Goal: Information Seeking & Learning: Learn about a topic

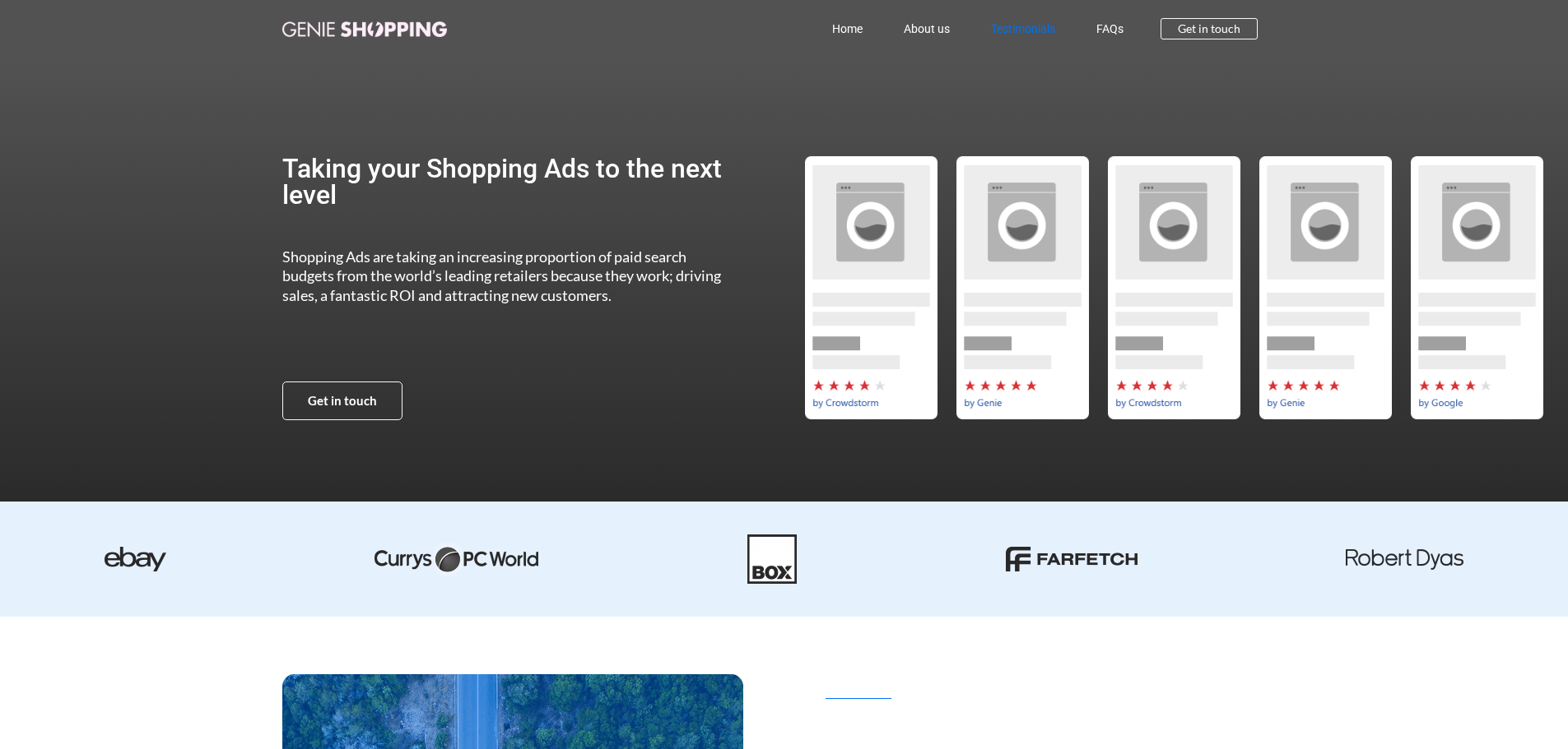
click at [1046, 27] on link "Testimonials" at bounding box center [1022, 29] width 106 height 38
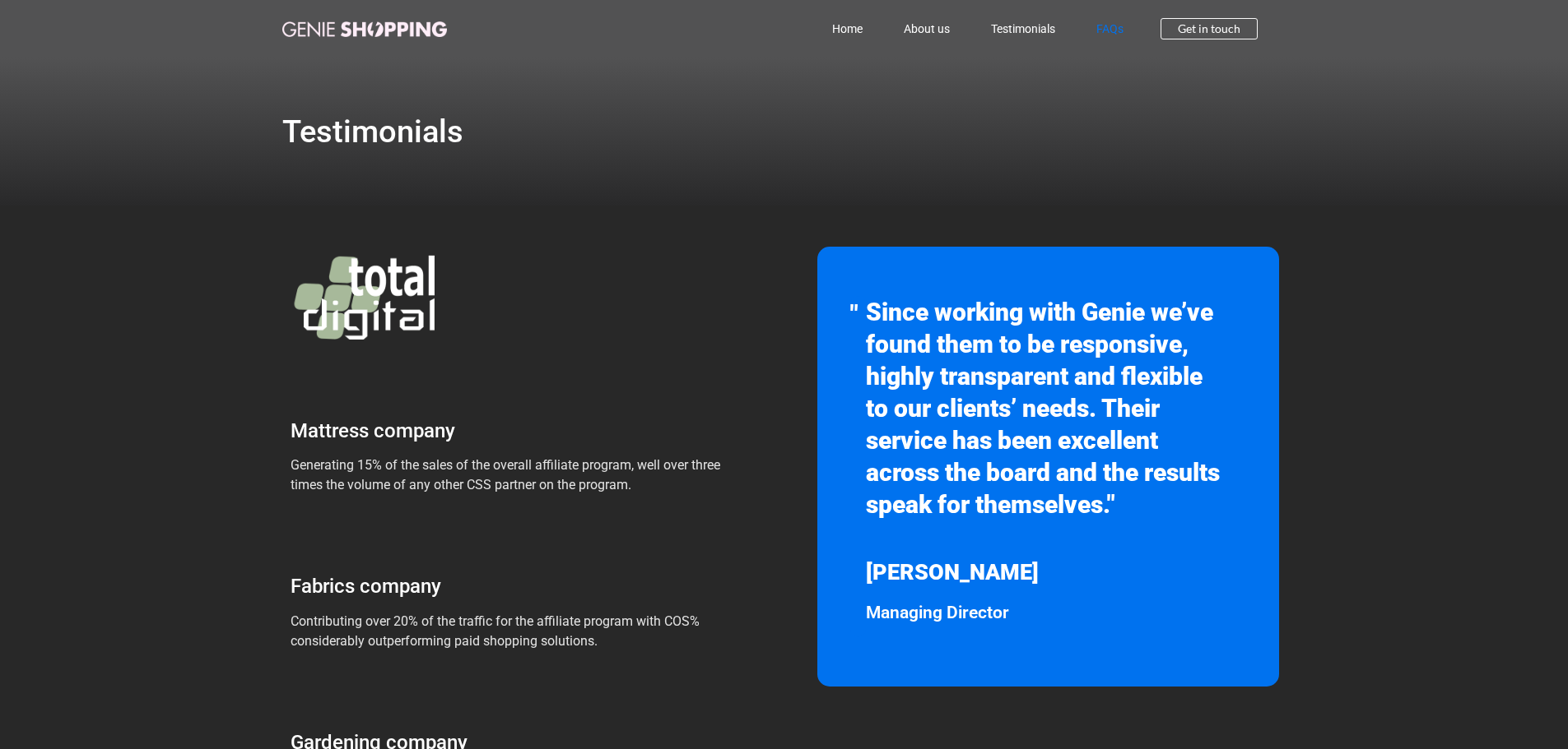
click at [1119, 34] on link "FAQs" at bounding box center [1110, 29] width 69 height 38
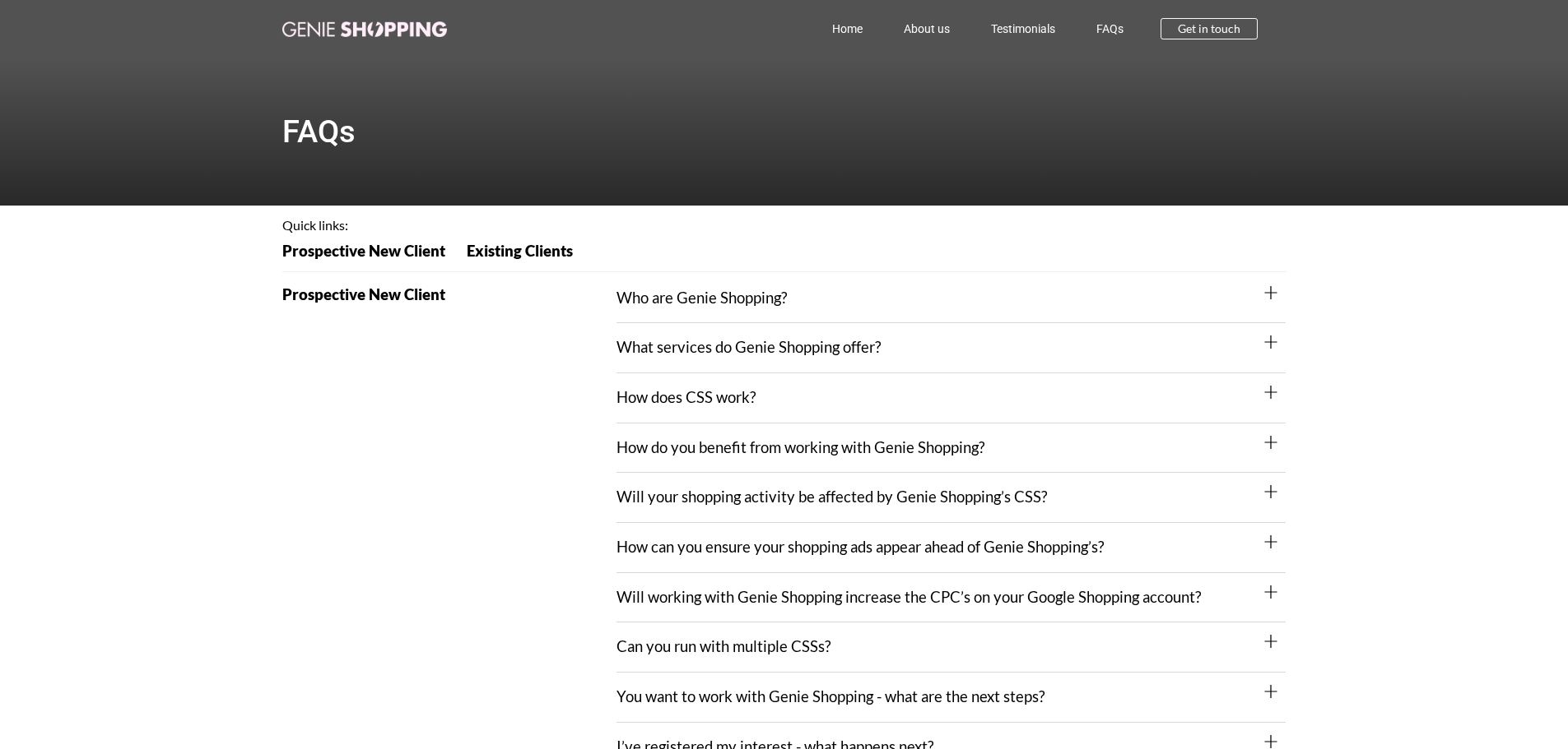
click at [827, 344] on link "What services do Genie Shopping offer?" at bounding box center [748, 347] width 264 height 18
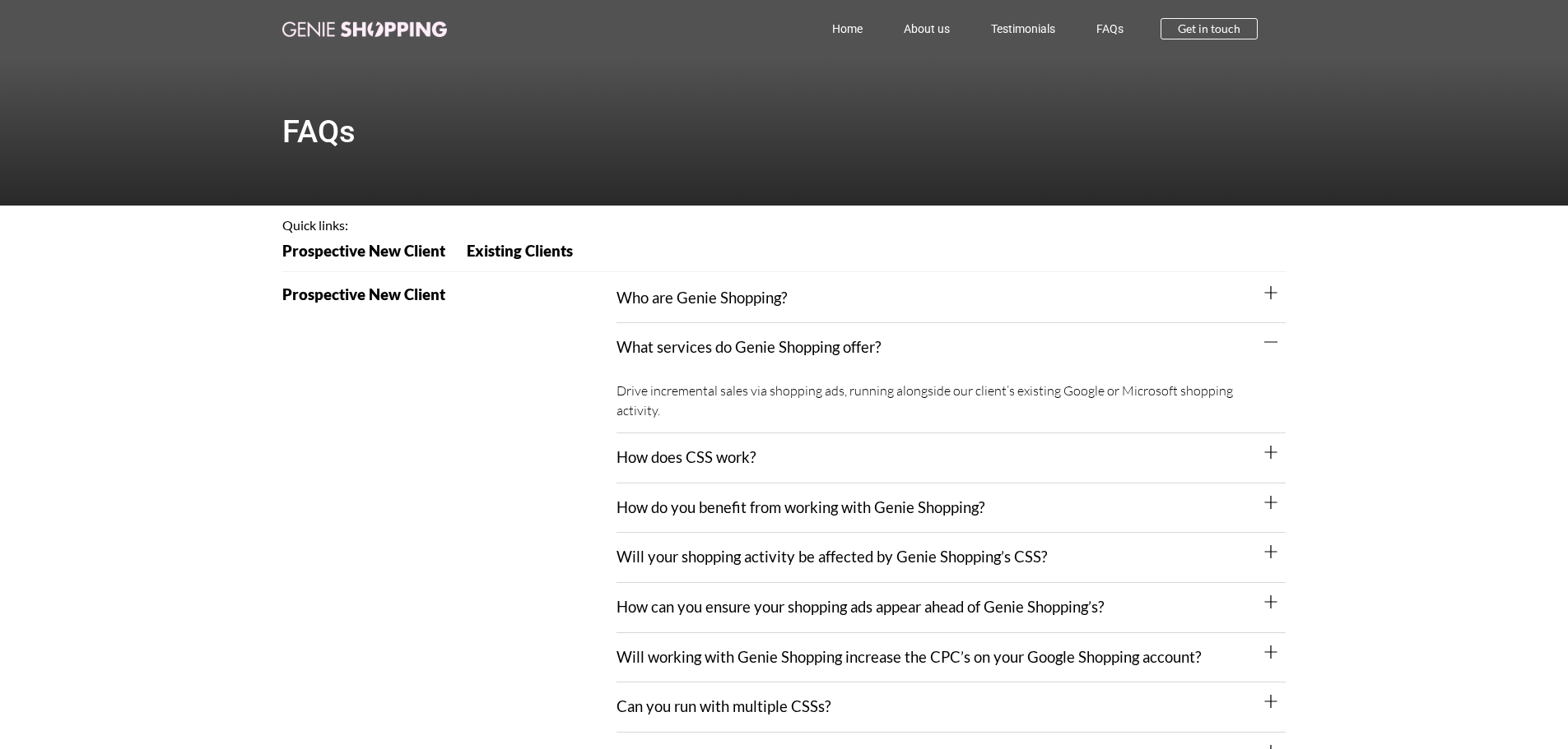
click at [869, 456] on div "How does CSS work?" at bounding box center [951, 458] width 669 height 50
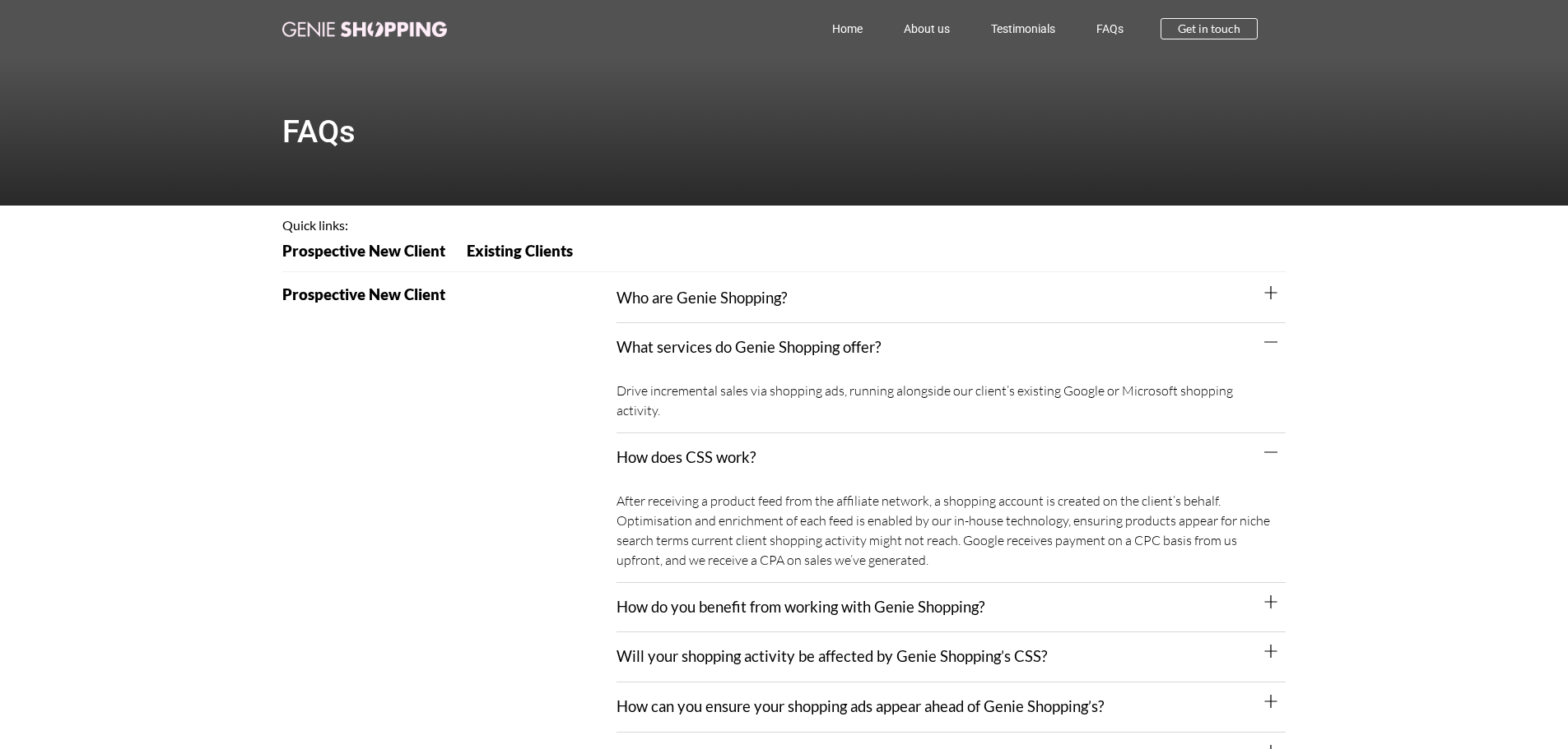
click at [1130, 609] on div "How do you benefit from working with Genie Shopping?" at bounding box center [951, 608] width 669 height 50
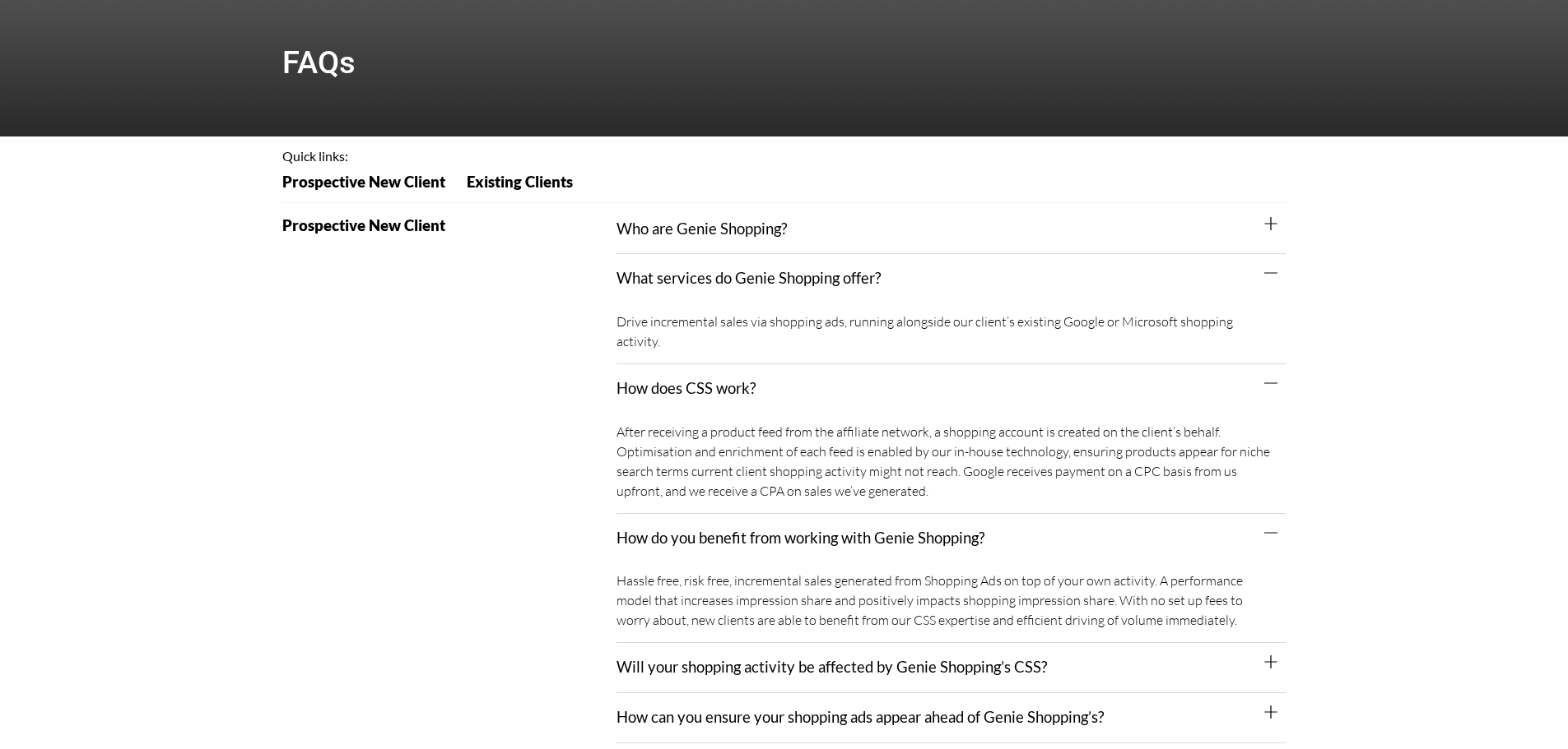
scroll to position [165, 0]
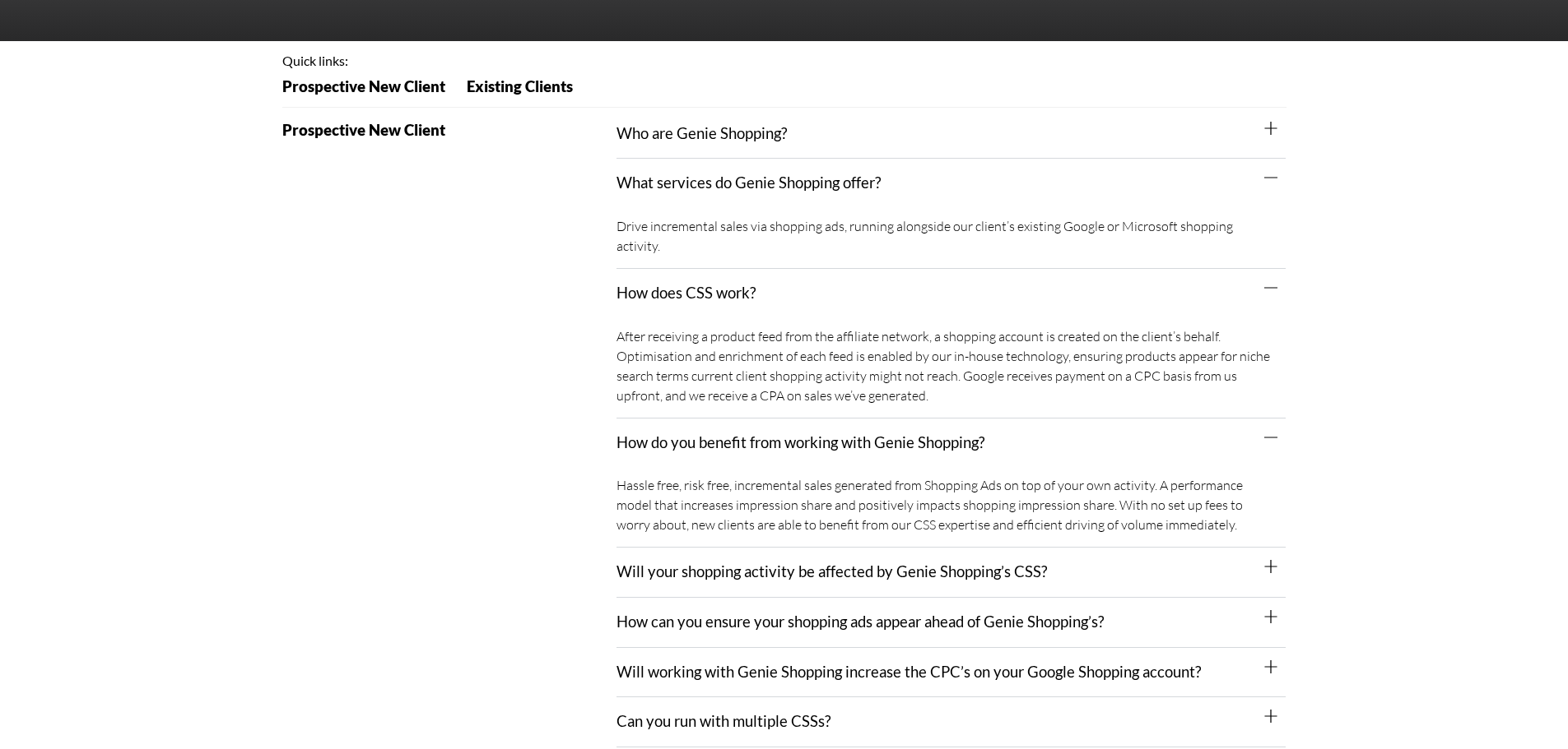
click at [1148, 556] on div "Will your shopping activity be affected by Genie Shopping’s CSS?" at bounding box center [951, 573] width 669 height 50
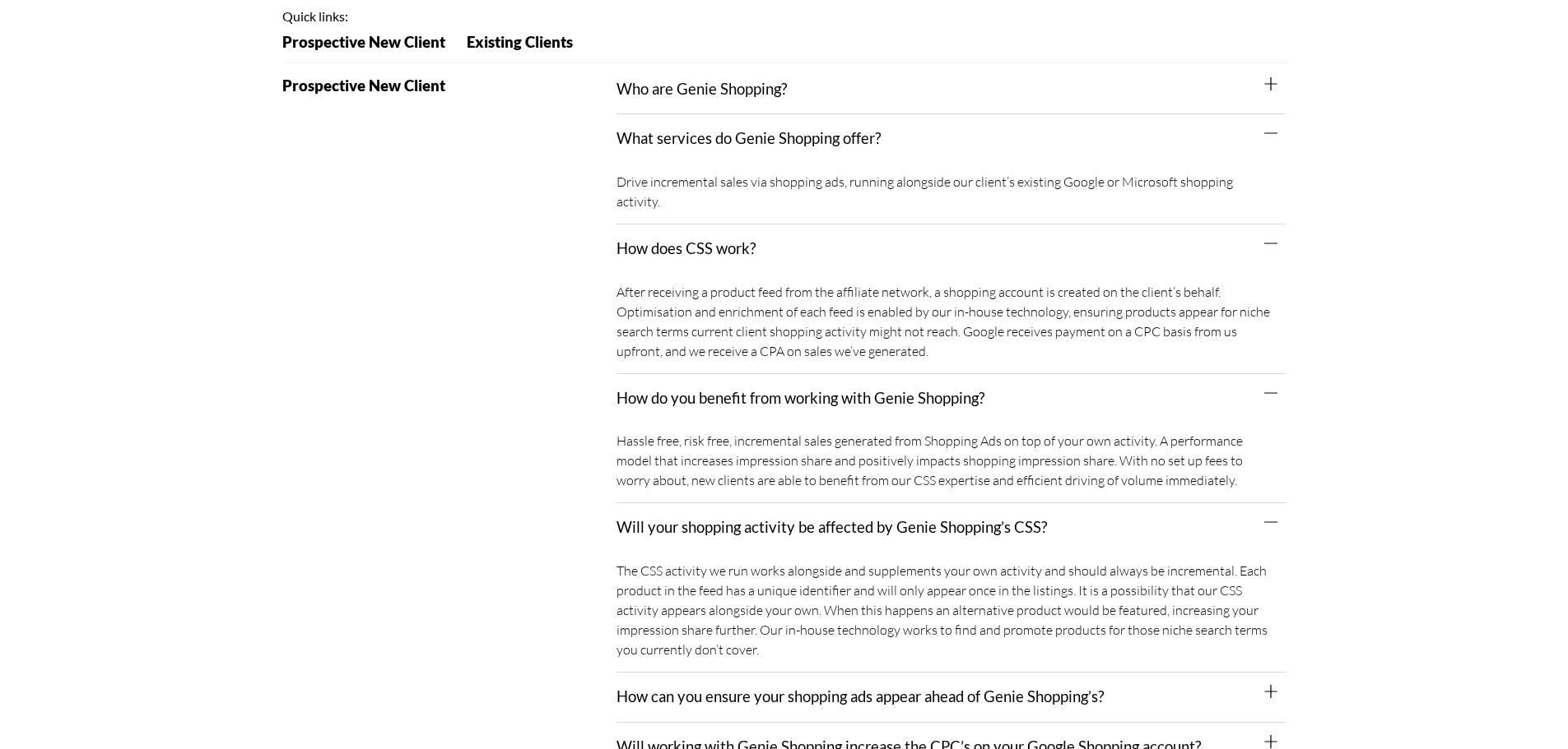
scroll to position [247, 0]
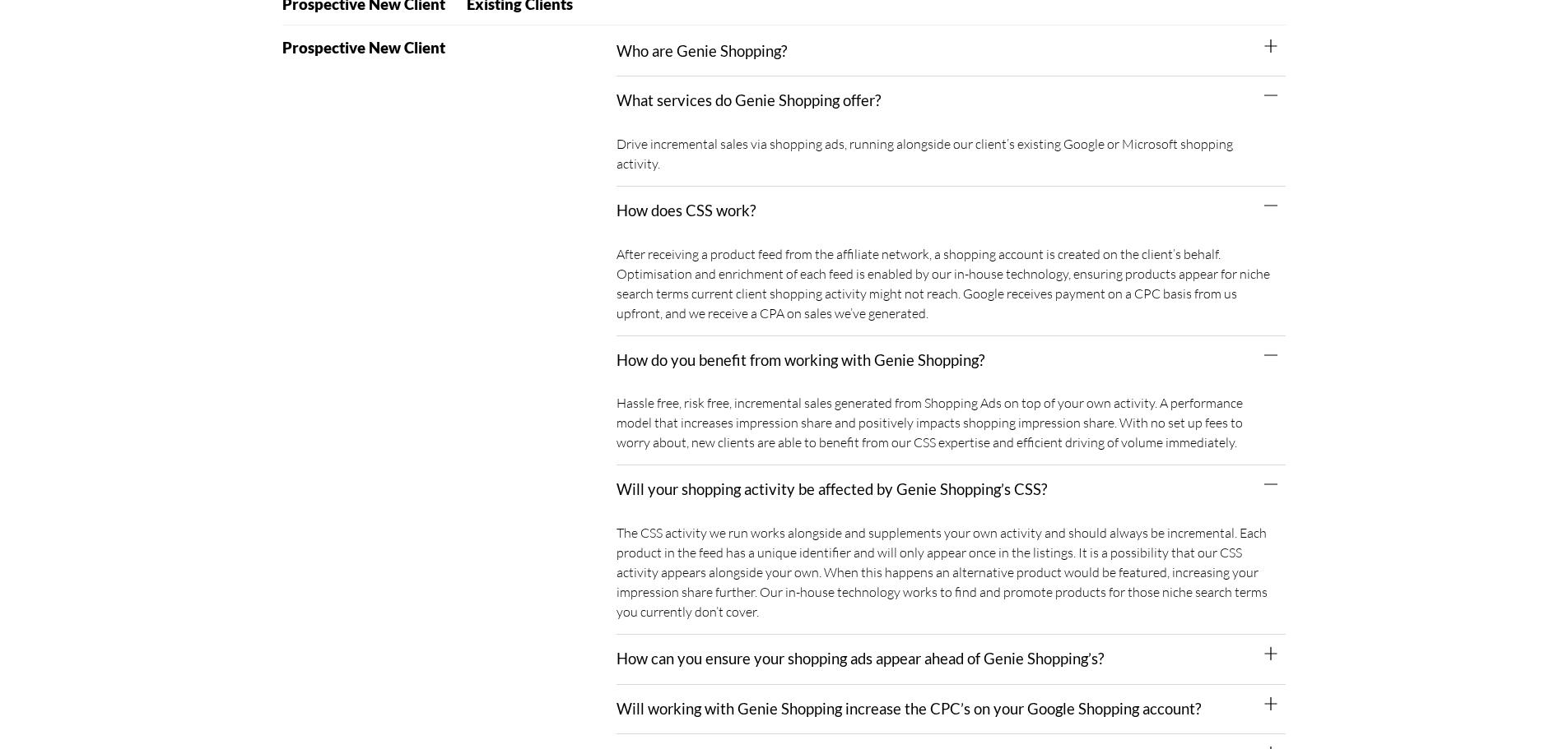
click at [1130, 649] on div "How can you ensure your shopping ads appear ahead of Genie Shopping’s?" at bounding box center [951, 660] width 669 height 50
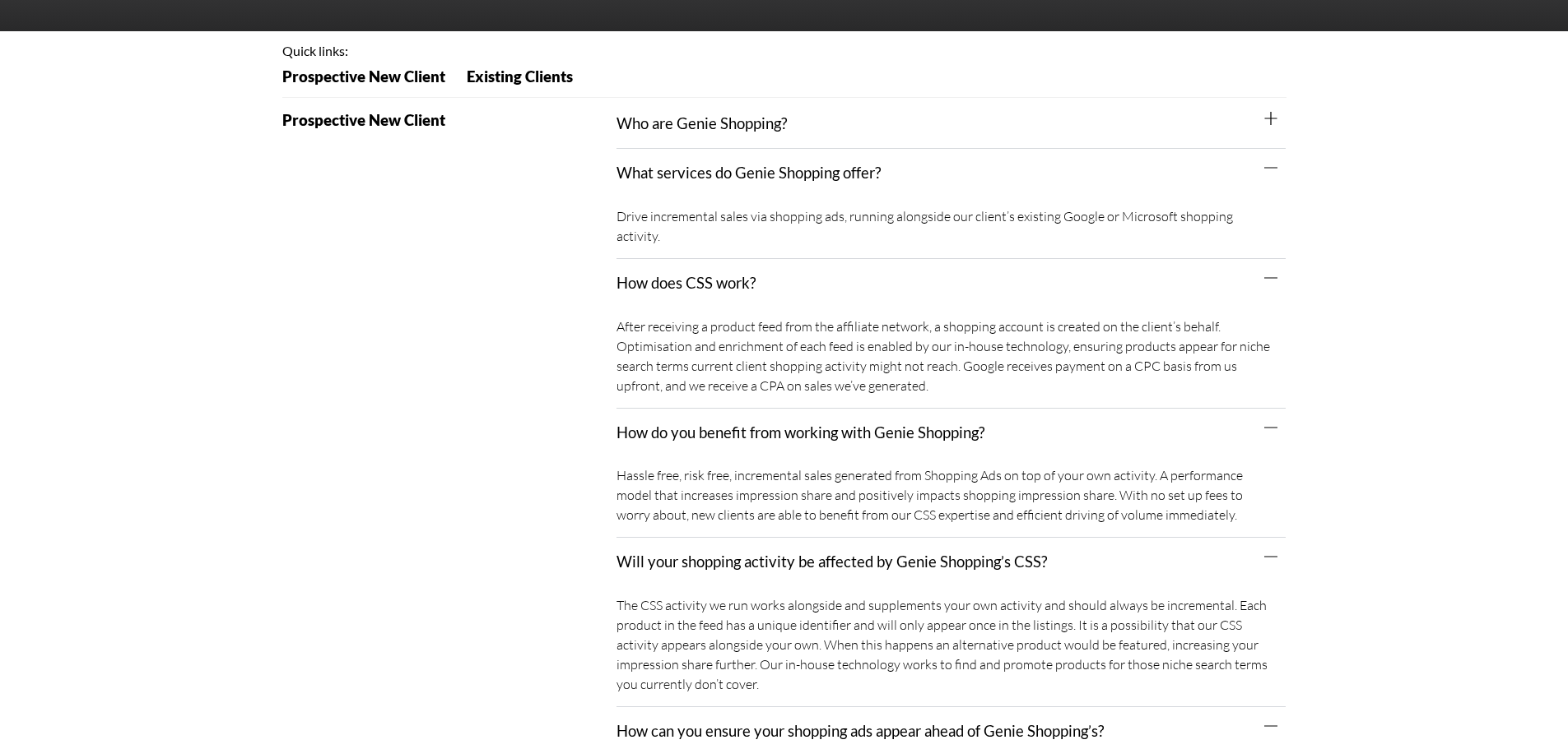
scroll to position [82, 0]
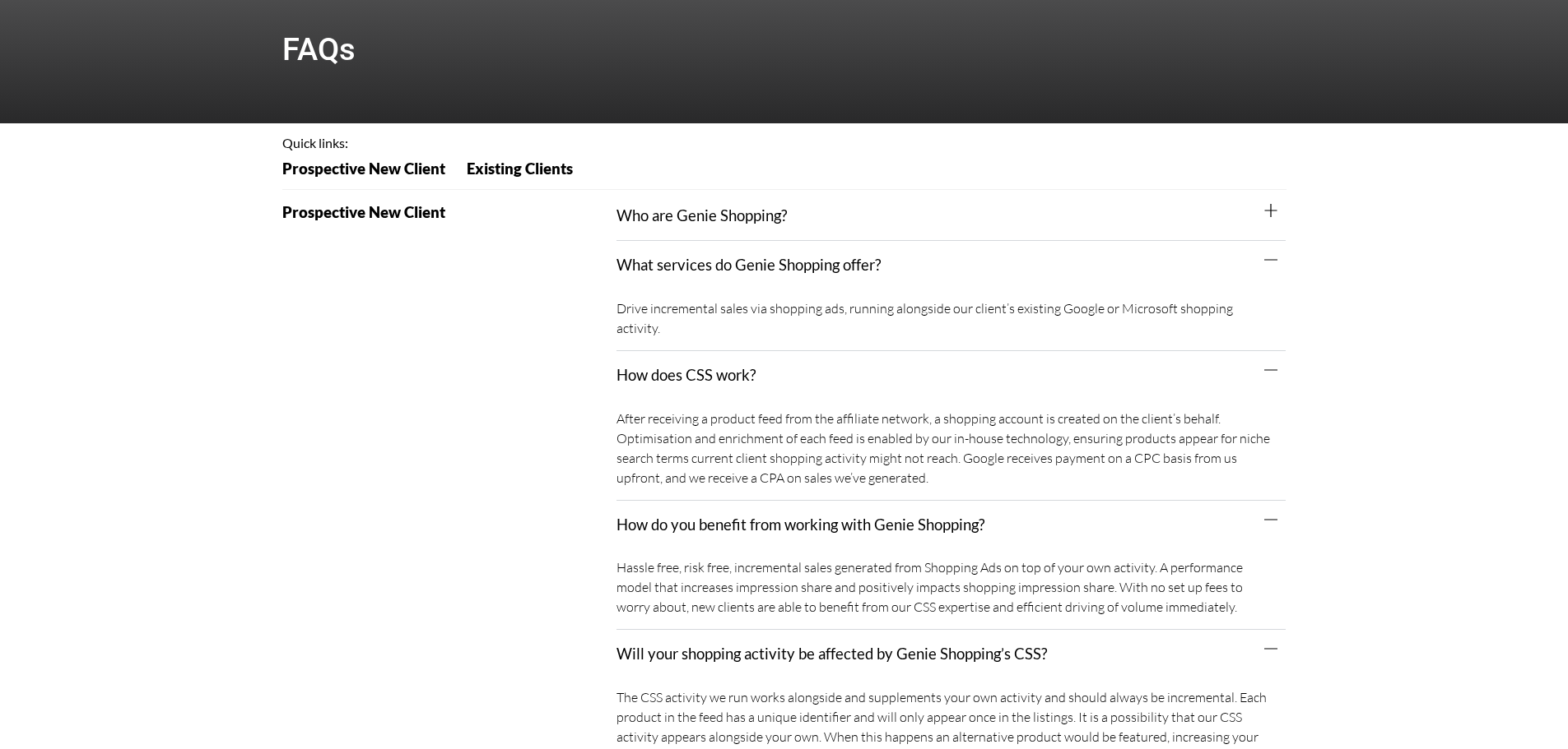
click at [822, 199] on div "Who are Genie Shopping?" at bounding box center [951, 216] width 669 height 50
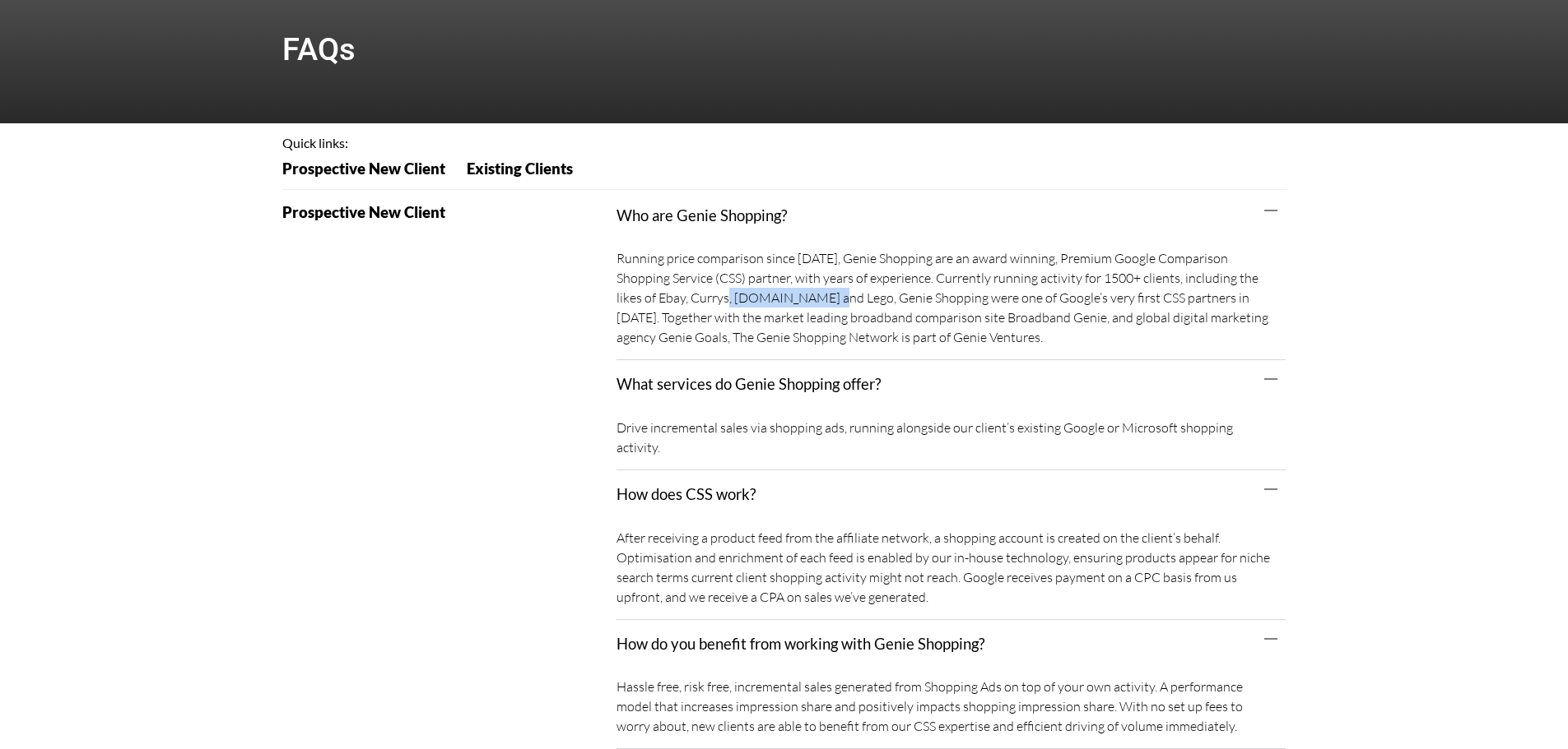
drag, startPoint x: 664, startPoint y: 300, endPoint x: 763, endPoint y: 295, distance: 99.1
click at [763, 295] on div "Running price comparison since 2011, Genie Shopping are an award winning, Premi…" at bounding box center [951, 300] width 669 height 120
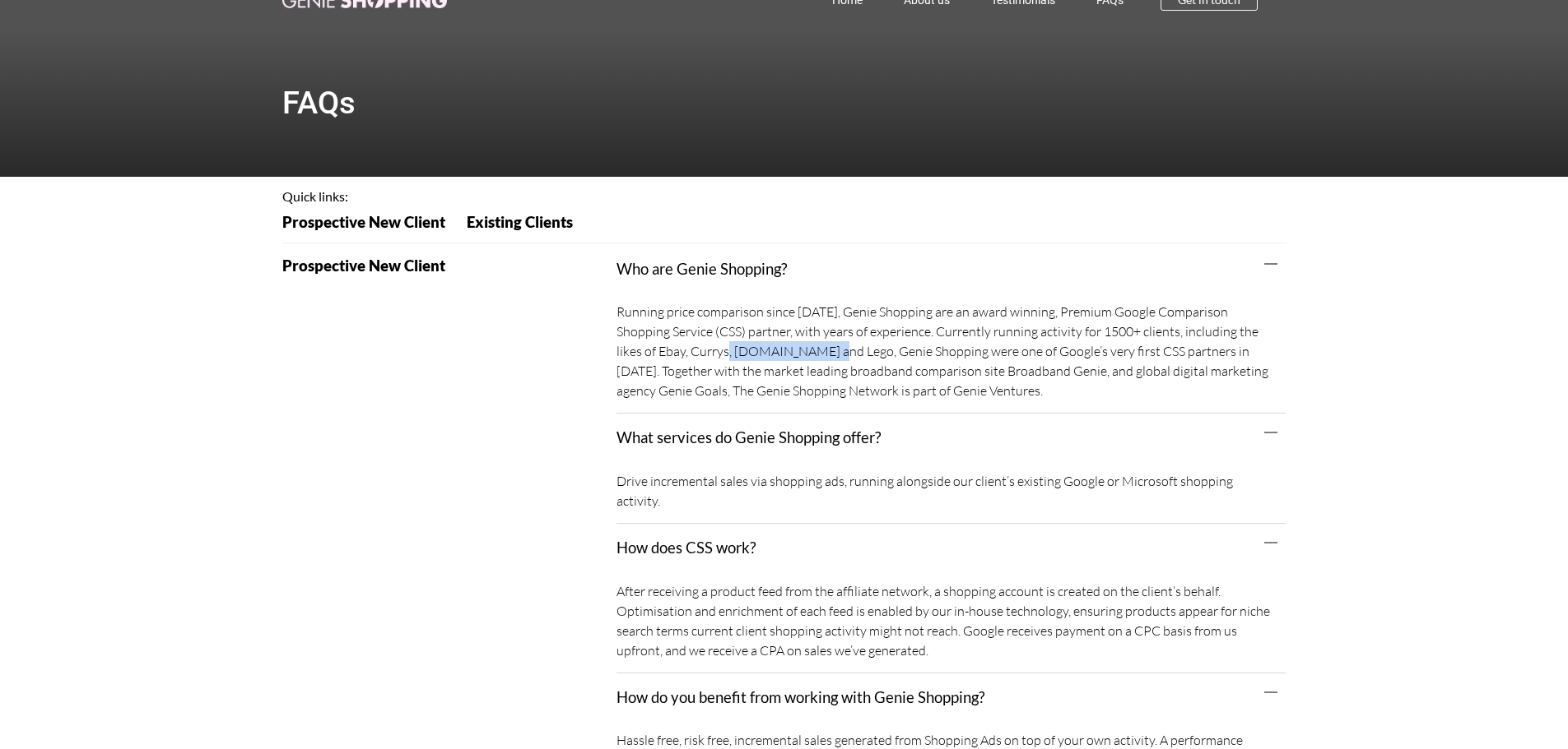
scroll to position [0, 0]
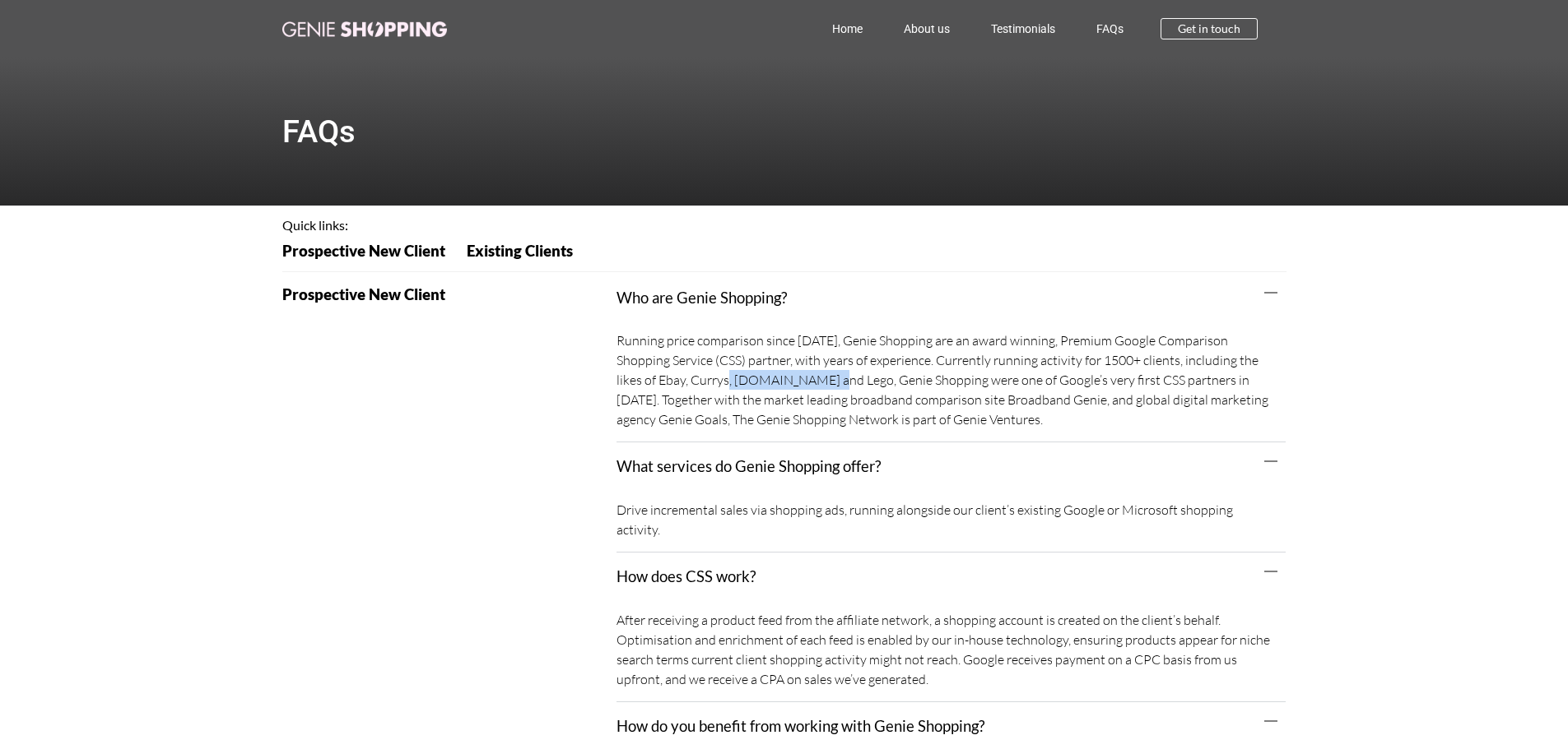
click at [373, 30] on img at bounding box center [365, 29] width 165 height 15
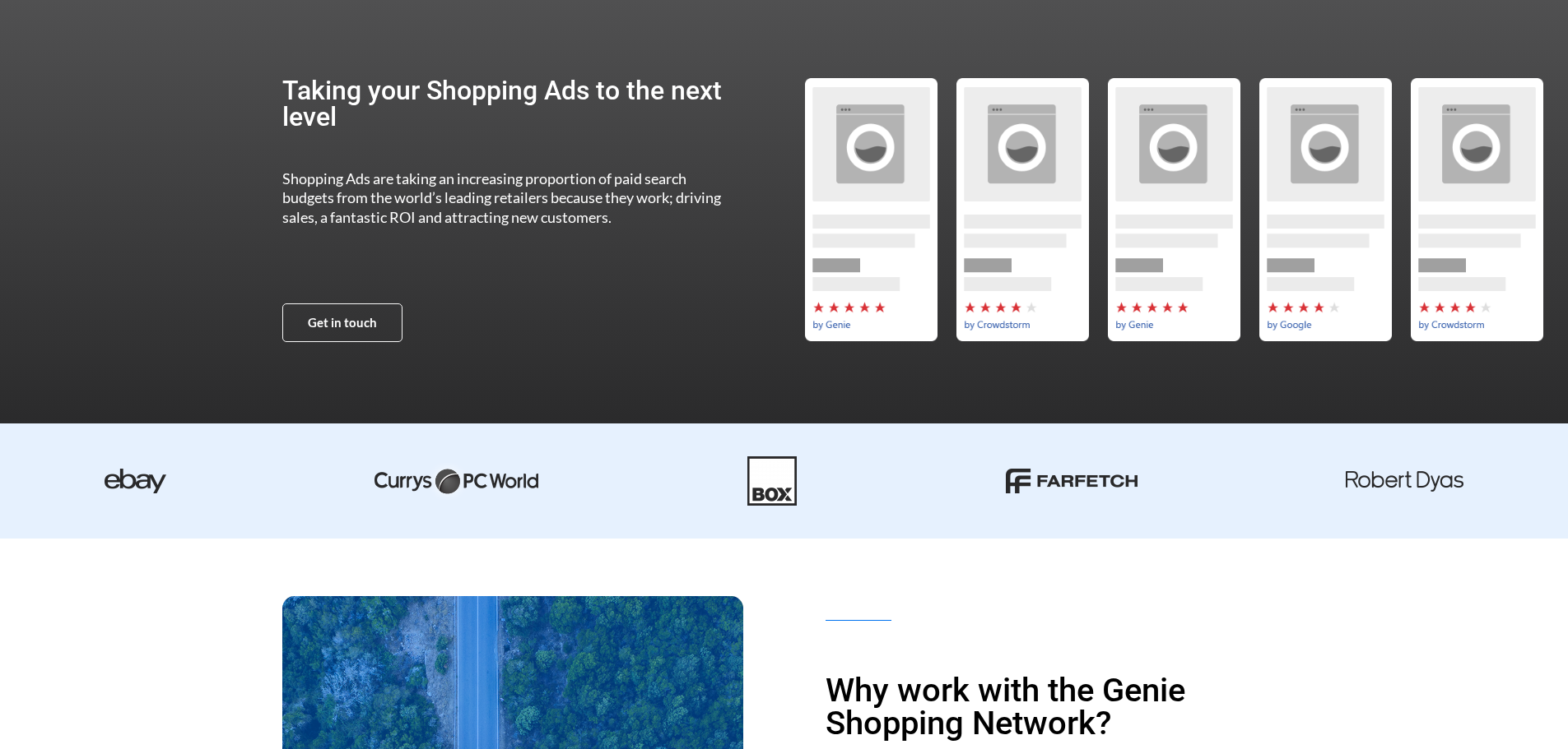
scroll to position [82, 0]
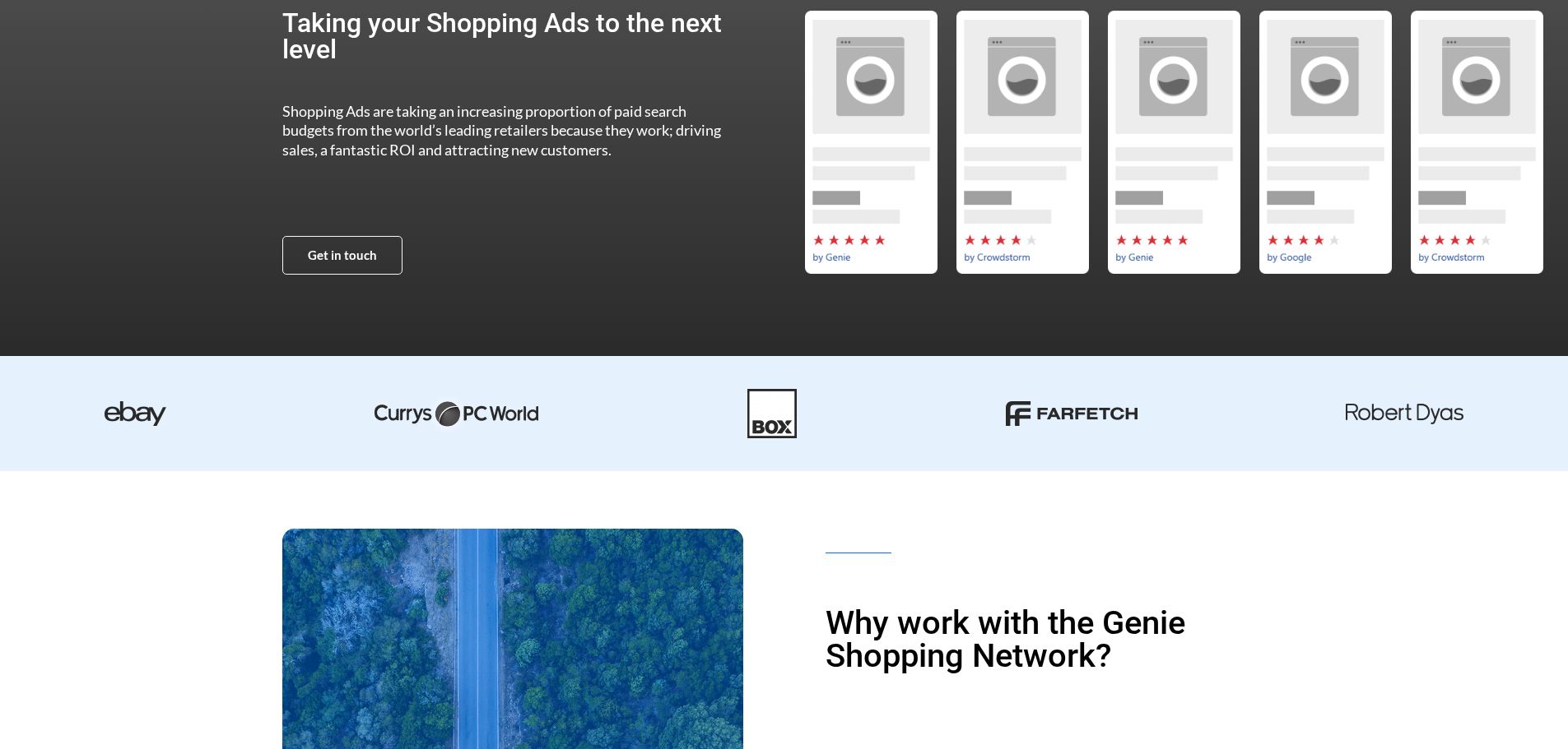
scroll to position [247, 0]
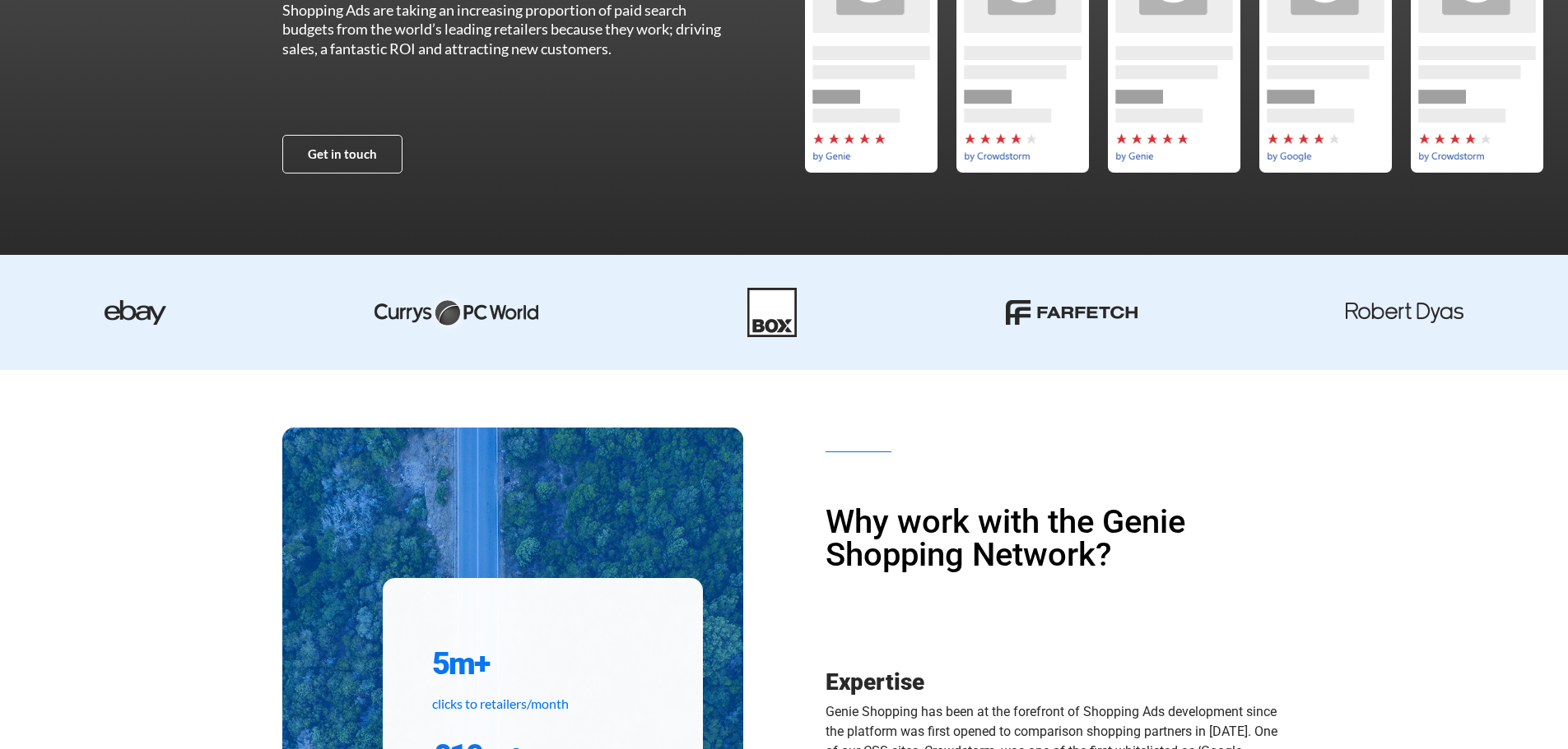
click at [763, 320] on img at bounding box center [772, 313] width 50 height 50
